Goal: Task Accomplishment & Management: Complete application form

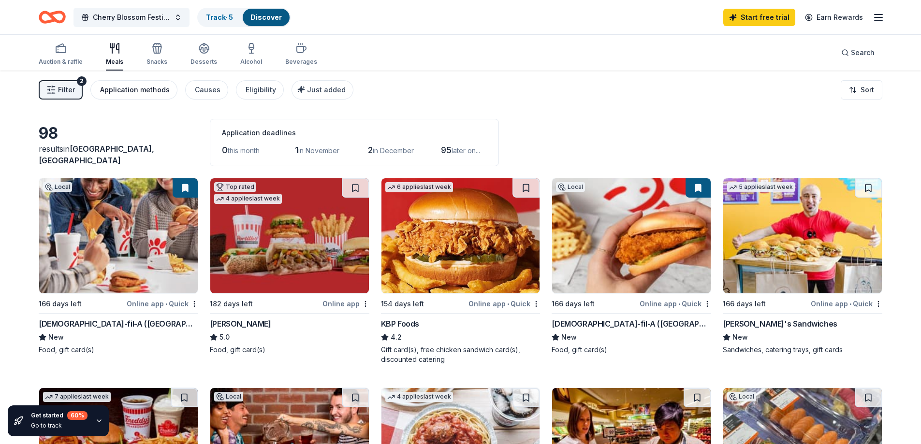
click at [139, 89] on div "Application methods" at bounding box center [135, 90] width 70 height 12
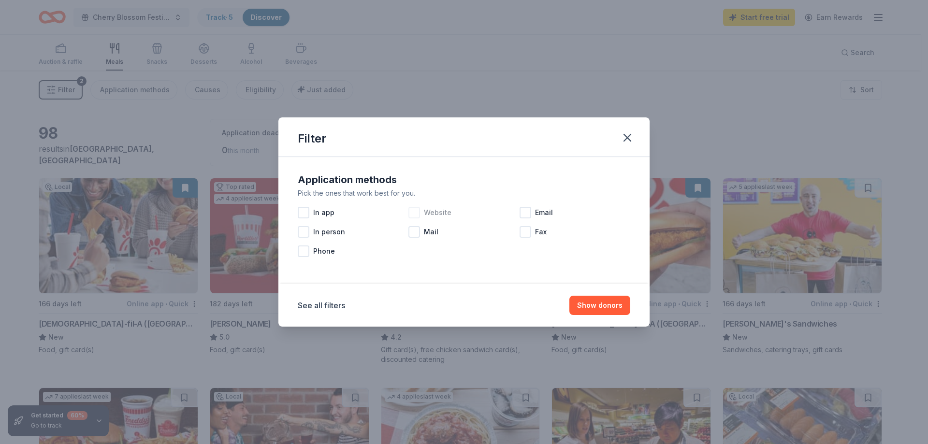
click at [414, 216] on div at bounding box center [414, 213] width 12 height 12
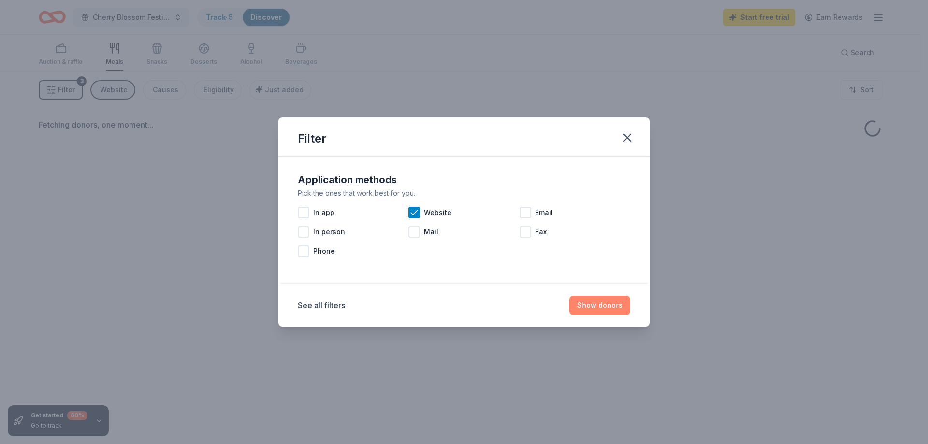
click at [600, 305] on button "Show donors" at bounding box center [599, 305] width 61 height 19
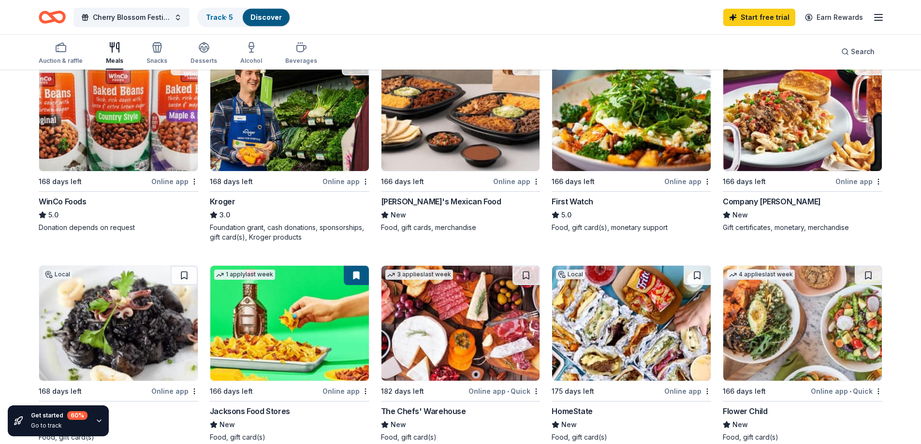
scroll to position [532, 0]
click at [757, 298] on img at bounding box center [802, 323] width 159 height 115
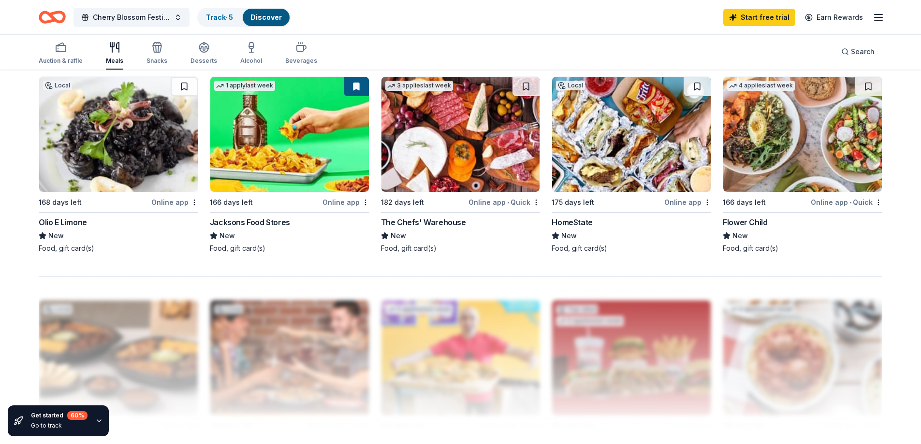
scroll to position [725, 0]
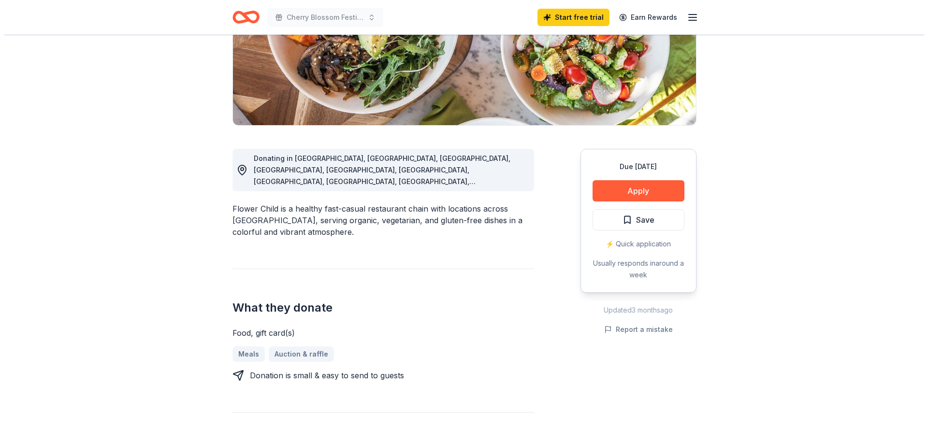
scroll to position [193, 0]
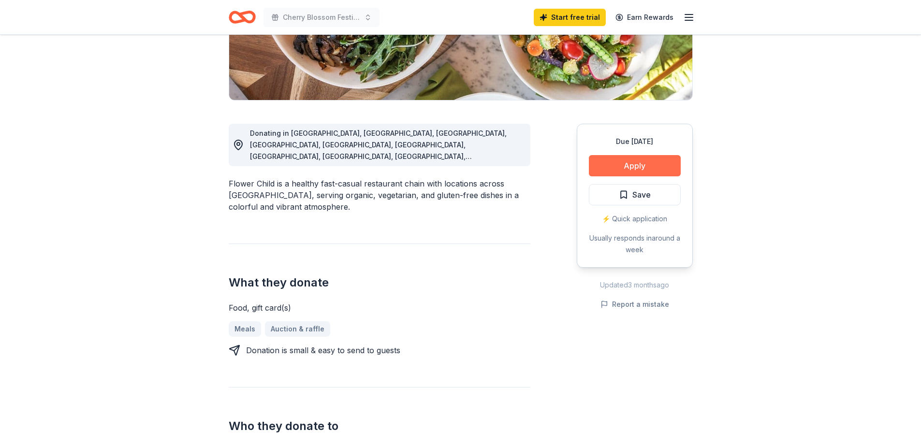
click at [624, 172] on button "Apply" at bounding box center [635, 165] width 92 height 21
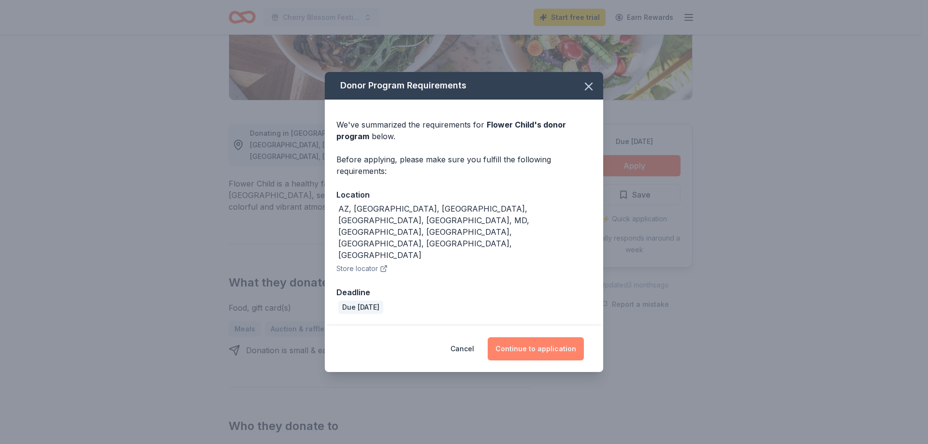
click at [528, 337] on button "Continue to application" at bounding box center [536, 348] width 96 height 23
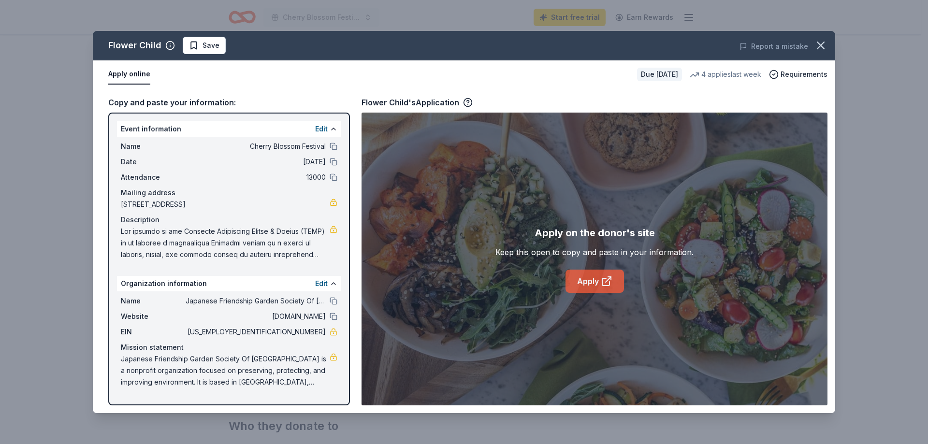
click at [613, 282] on link "Apply" at bounding box center [595, 281] width 58 height 23
